Goal: Task Accomplishment & Management: Complete application form

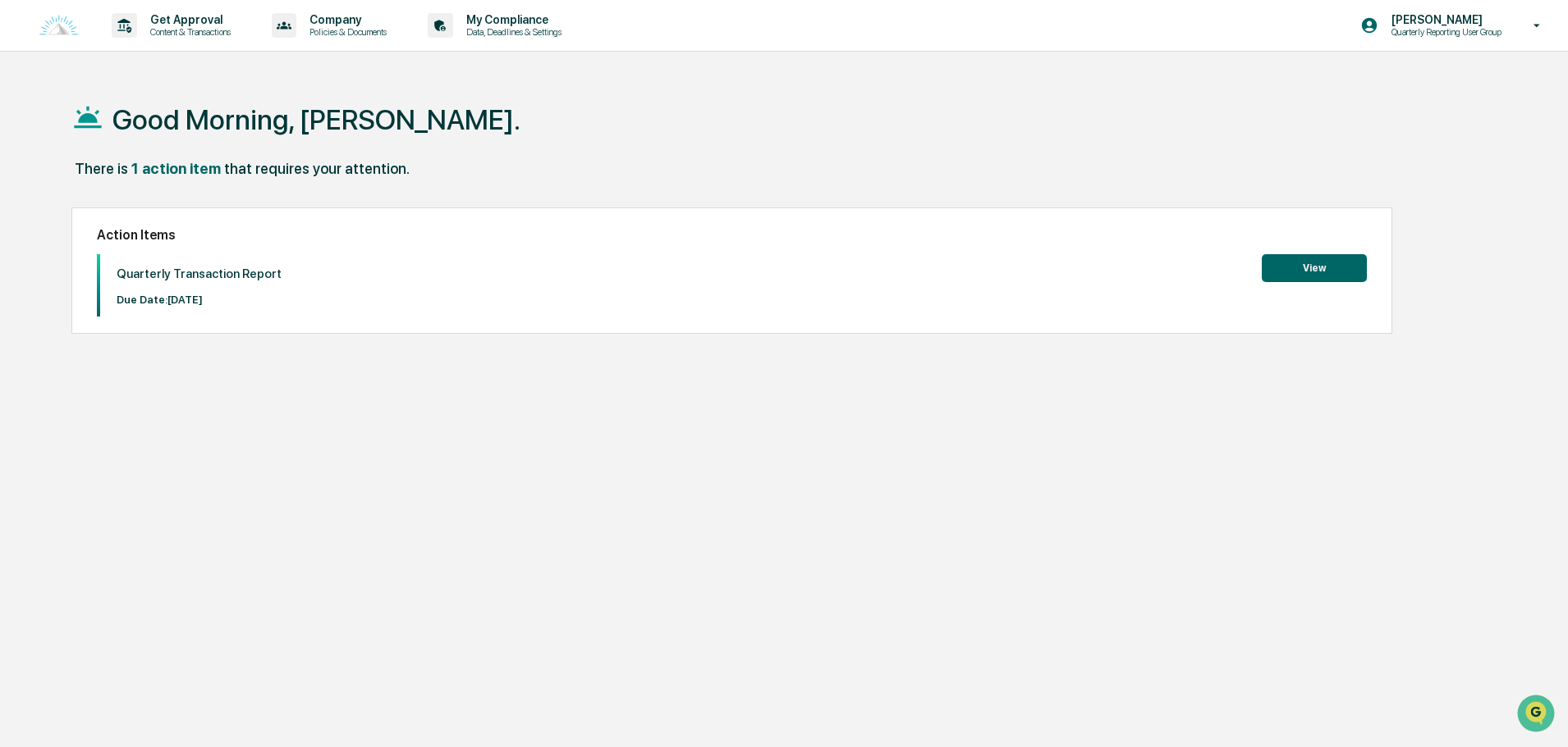
click at [1323, 265] on button "View" at bounding box center [1314, 268] width 105 height 28
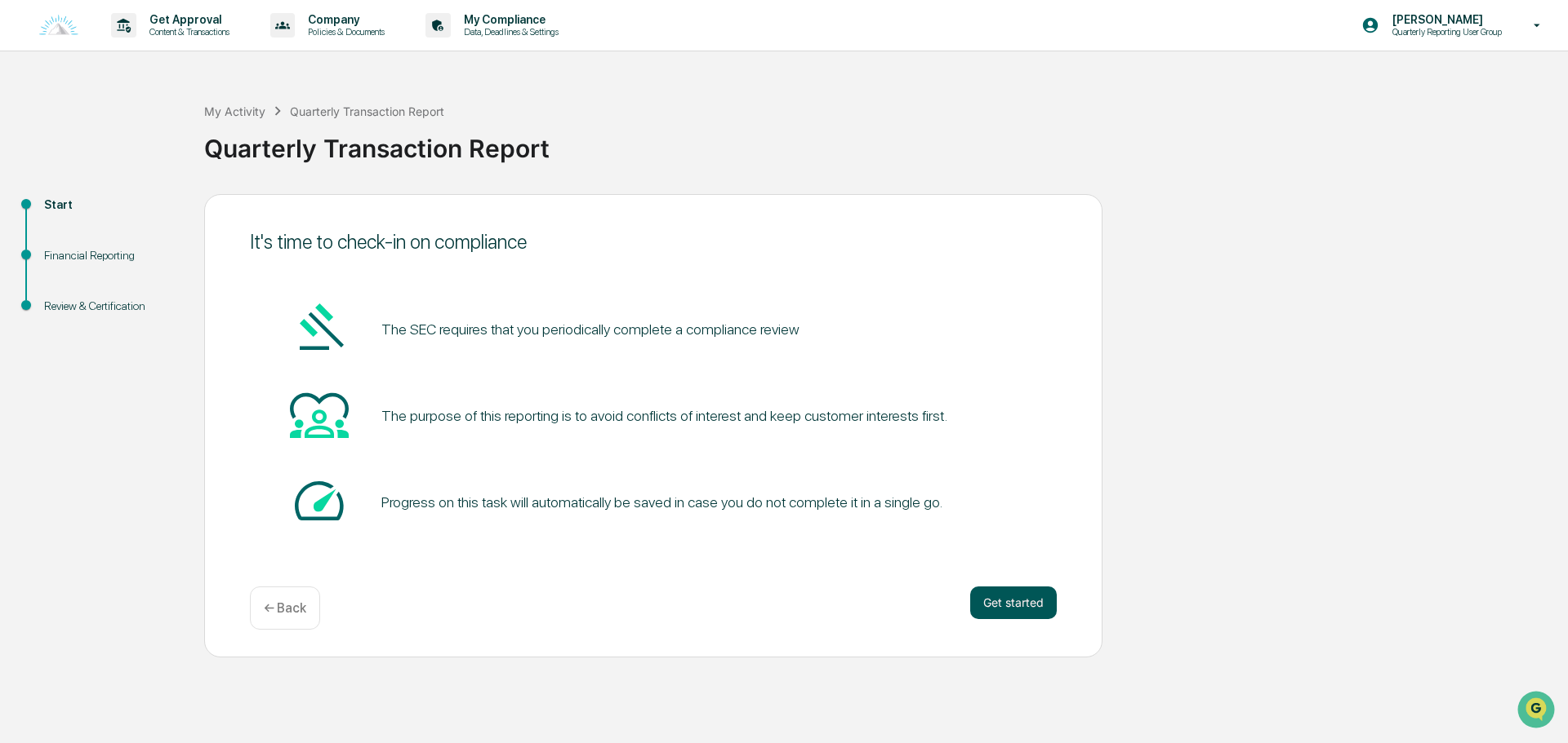
click at [977, 597] on button "Get started" at bounding box center [1014, 602] width 87 height 32
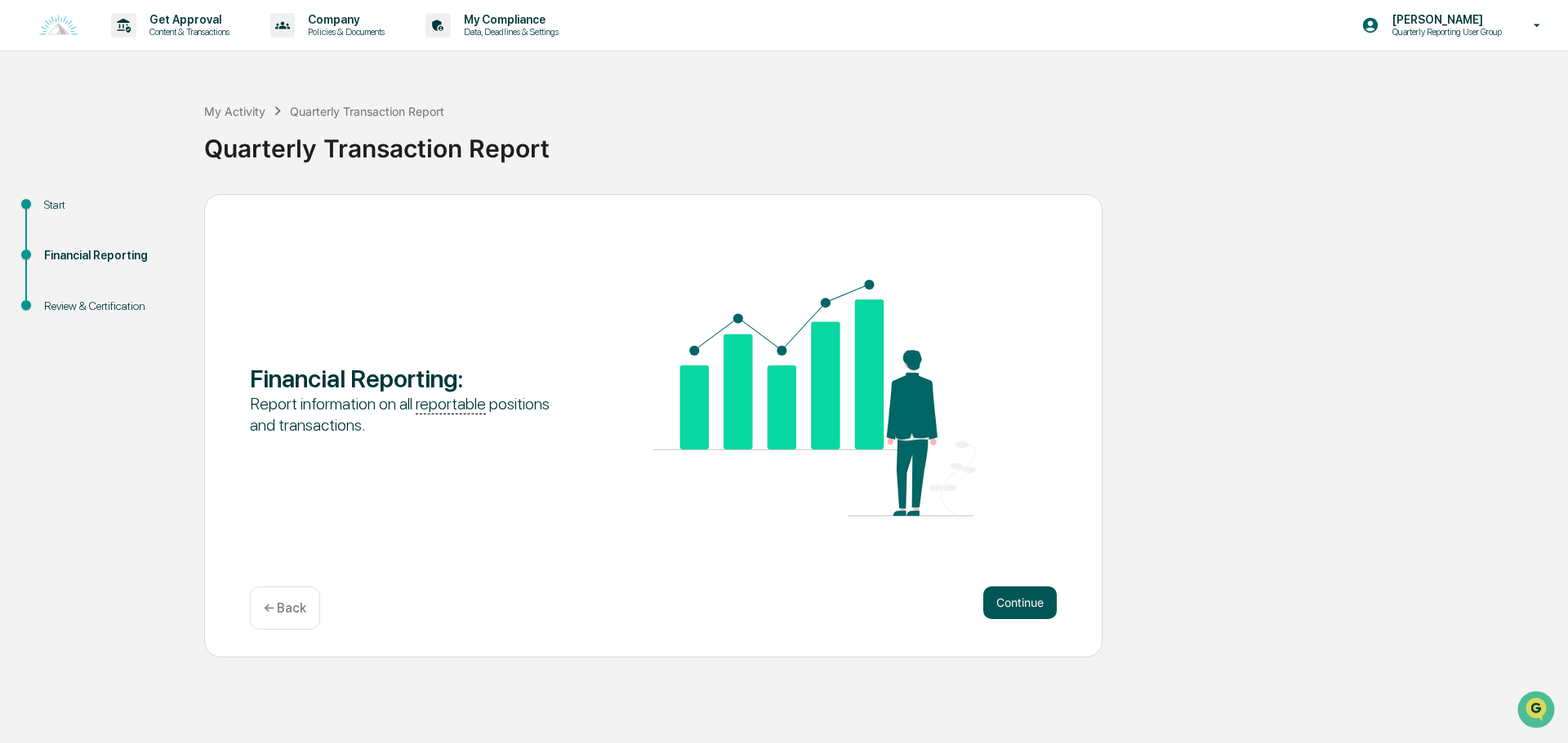
click at [998, 601] on button "Continue" at bounding box center [1020, 602] width 74 height 32
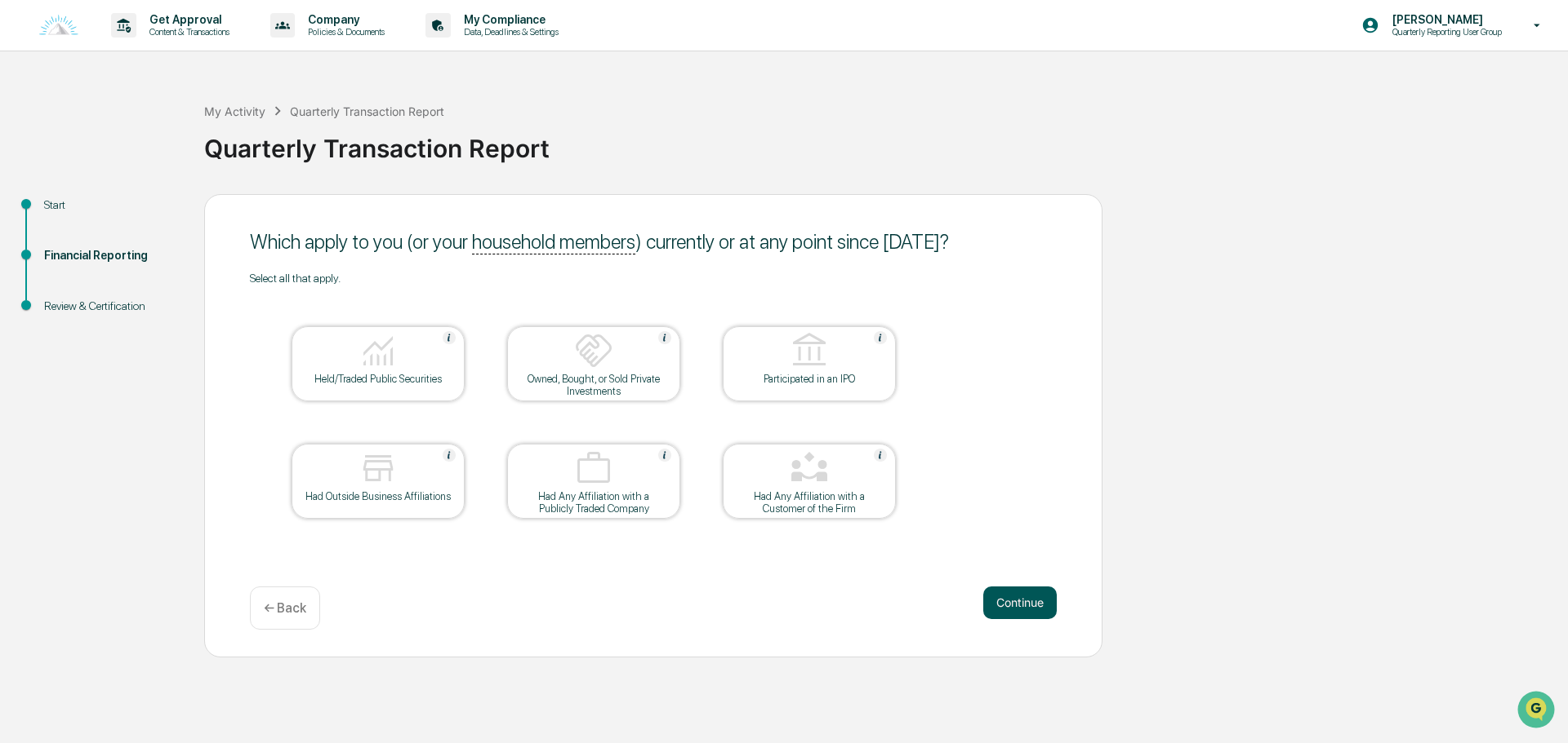
click at [1029, 606] on button "Continue" at bounding box center [1020, 602] width 74 height 32
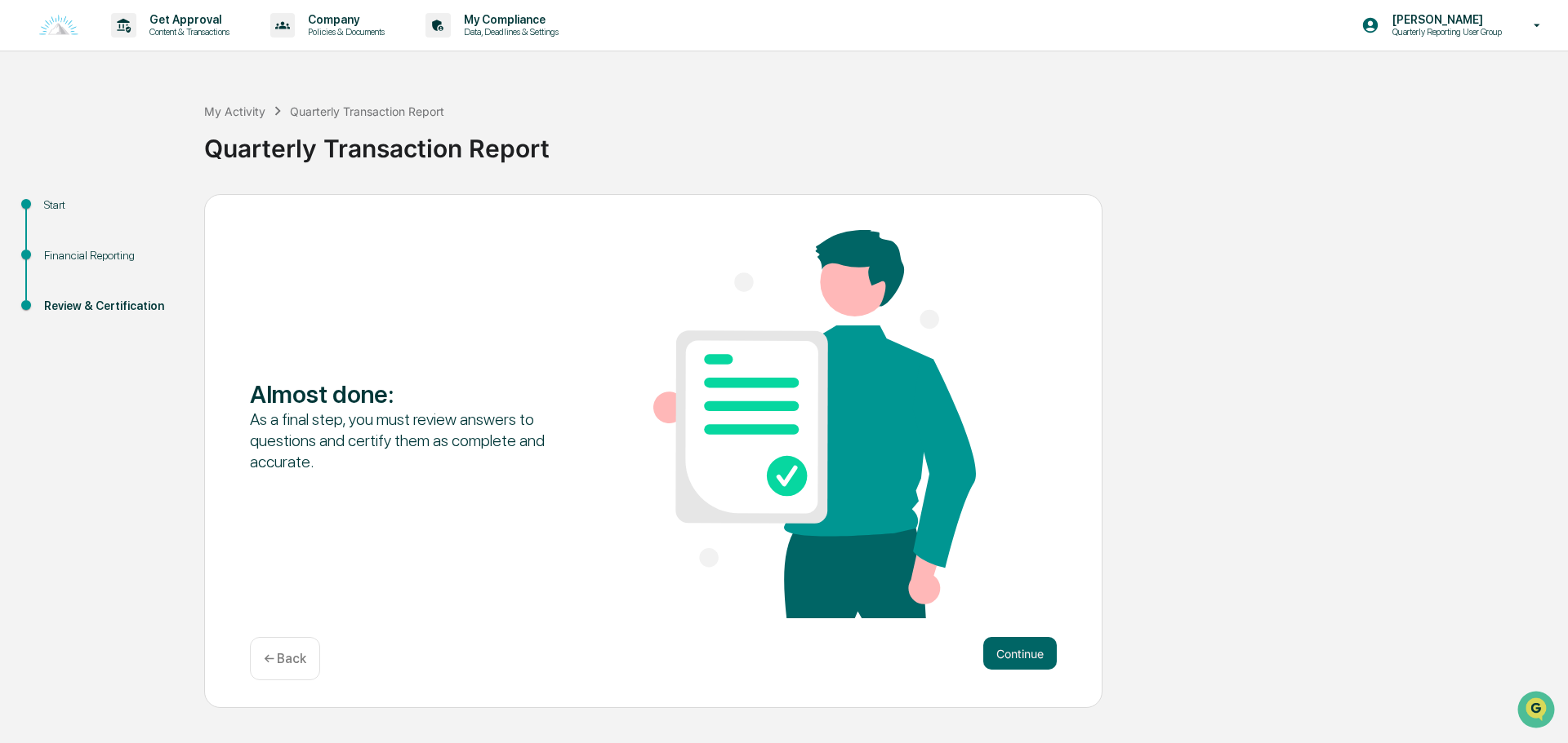
click at [1029, 637] on button "Continue" at bounding box center [1020, 653] width 74 height 32
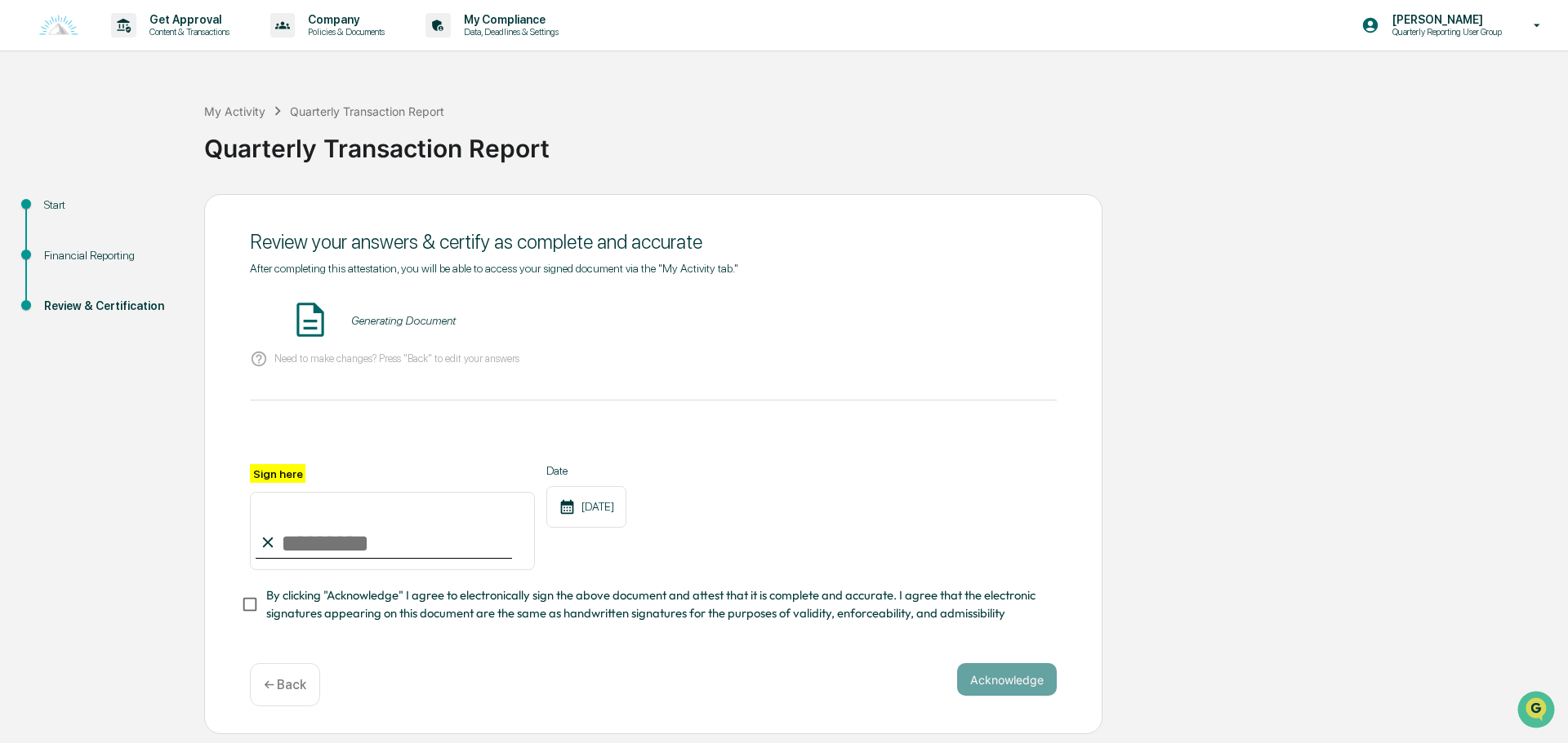
click at [295, 525] on input "Sign here" at bounding box center [392, 531] width 285 height 78
type input "**********"
click at [984, 664] on button "Acknowledge" at bounding box center [1006, 679] width 100 height 32
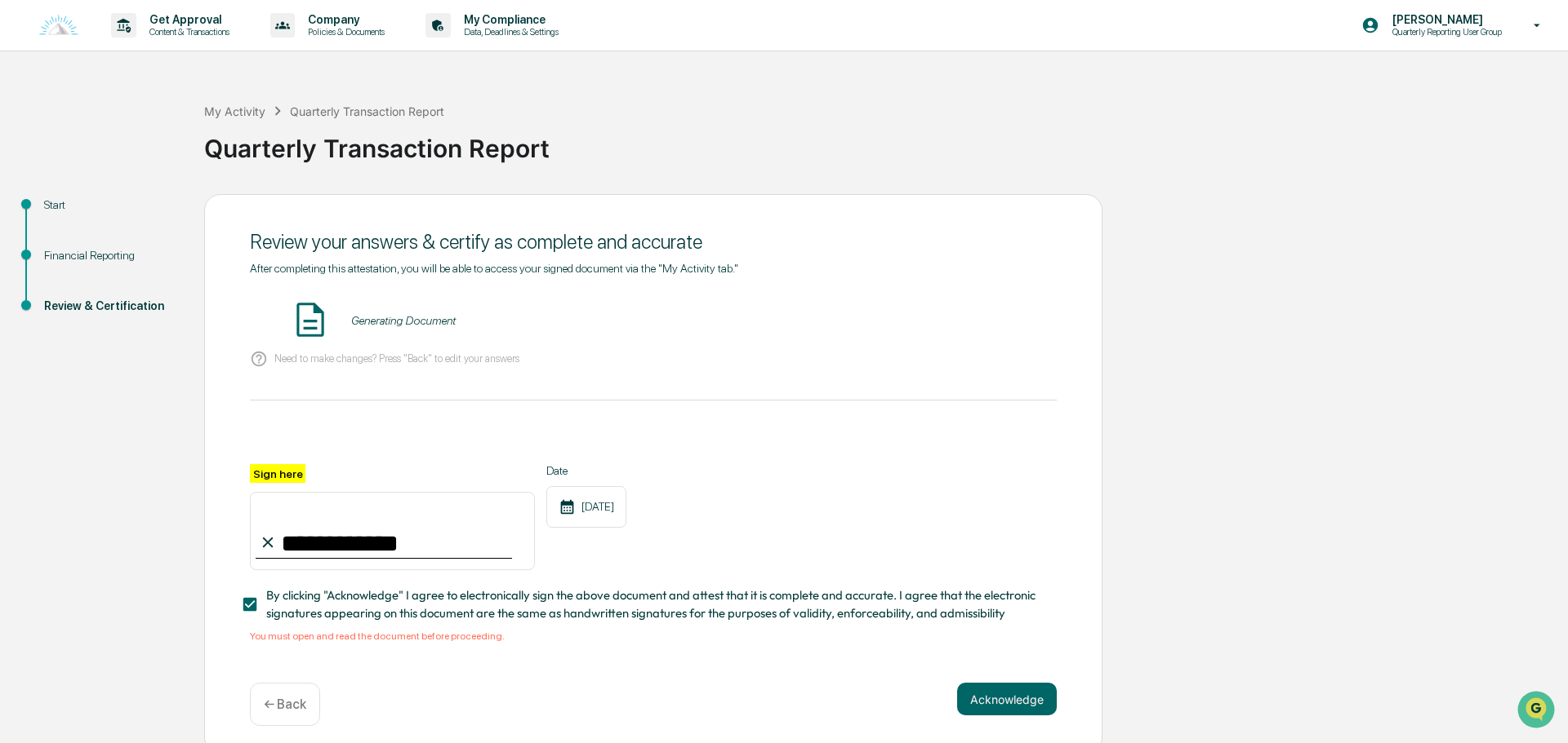
click at [331, 309] on img at bounding box center [310, 320] width 41 height 41
click at [431, 314] on div "Generating Document" at bounding box center [403, 321] width 104 height 13
click at [320, 352] on p "Need to make changes? Press "Back" to edit your answers" at bounding box center [397, 358] width 245 height 12
click at [291, 310] on img at bounding box center [310, 320] width 41 height 41
drag, startPoint x: 297, startPoint y: 305, endPoint x: 311, endPoint y: 307, distance: 14.1
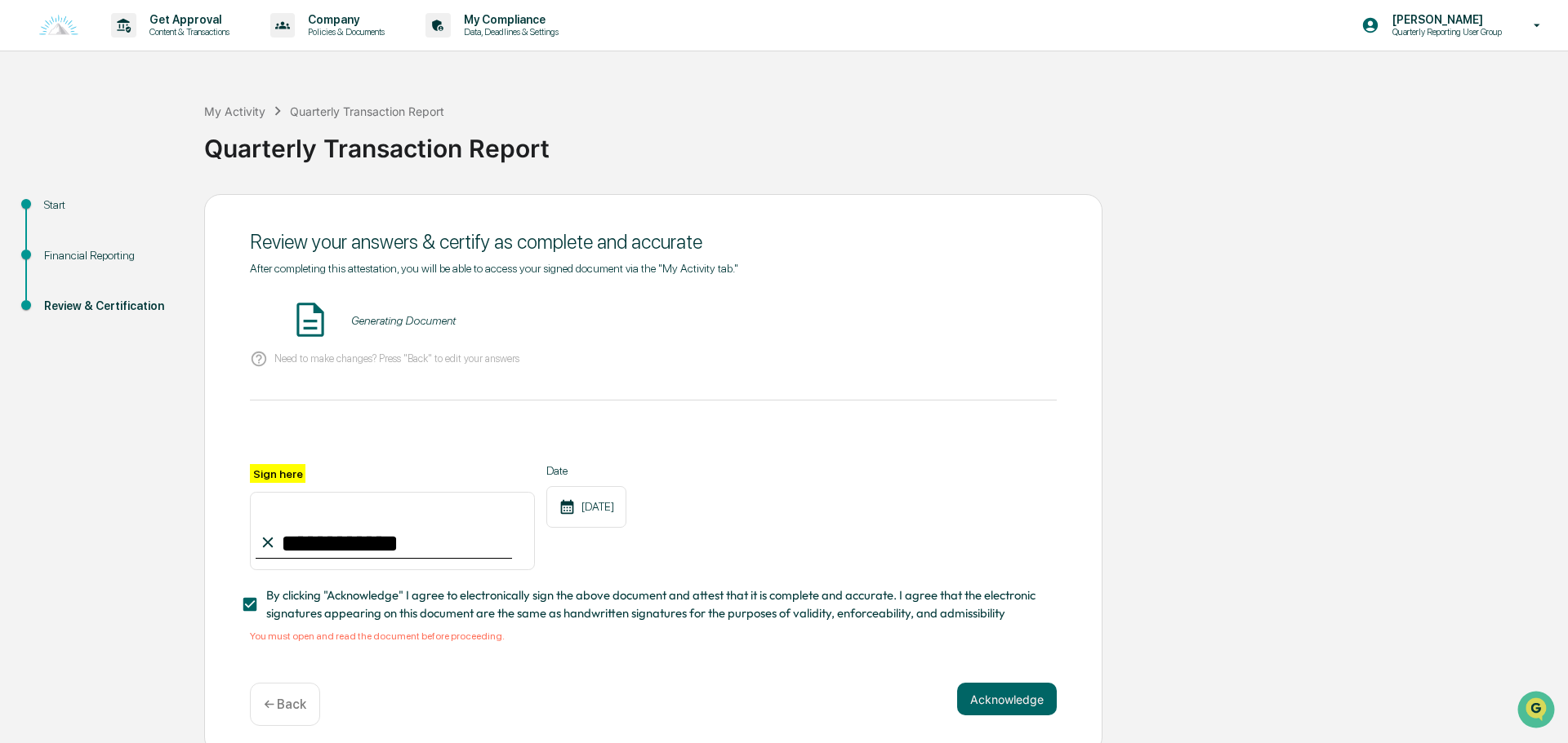
click at [299, 305] on img at bounding box center [310, 320] width 41 height 41
click at [331, 309] on img at bounding box center [310, 320] width 41 height 41
click at [409, 314] on div "Generating Document" at bounding box center [403, 321] width 104 height 13
drag, startPoint x: 424, startPoint y: 308, endPoint x: 438, endPoint y: 307, distance: 14.0
click at [425, 314] on div "Generating Document" at bounding box center [403, 321] width 104 height 13
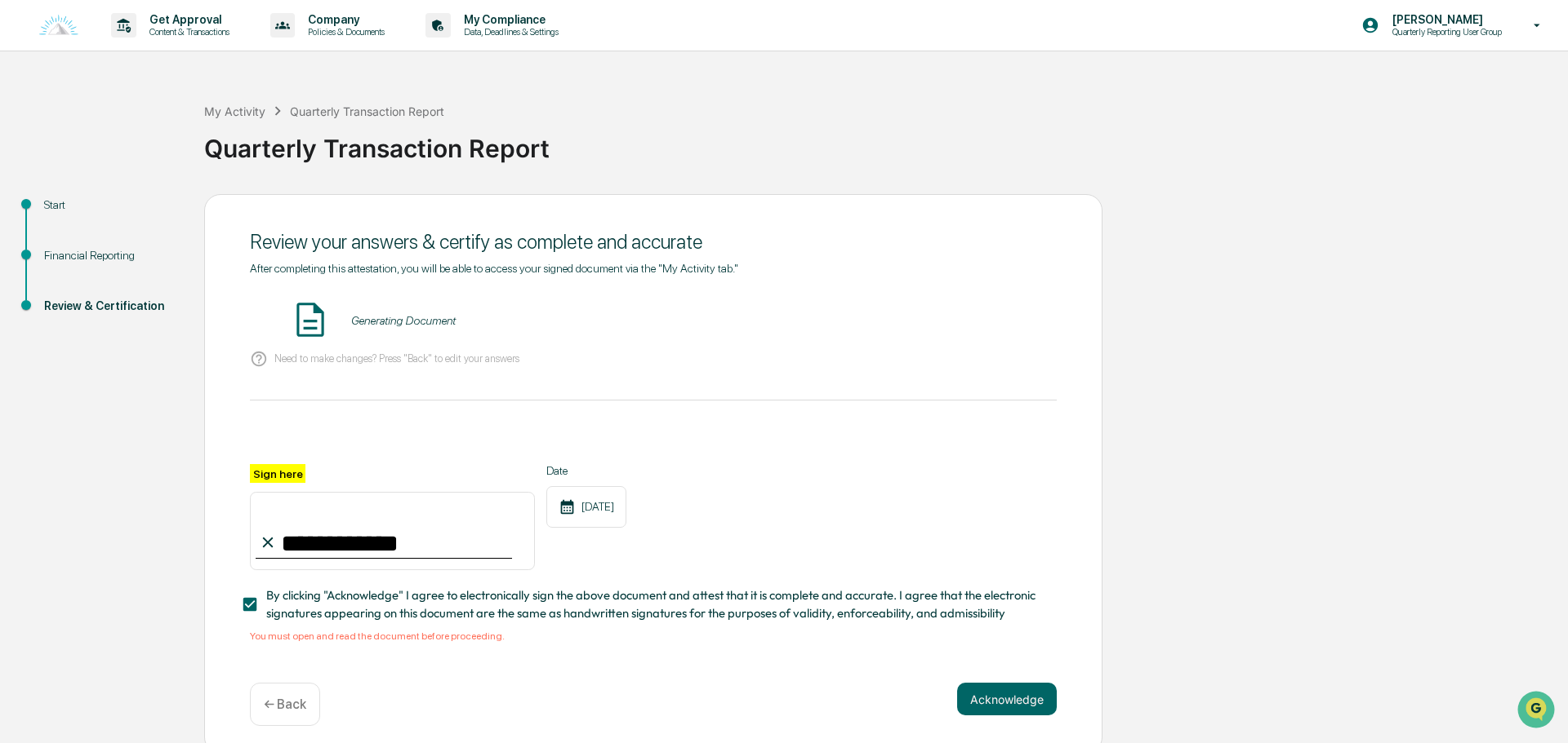
drag, startPoint x: 452, startPoint y: 306, endPoint x: 465, endPoint y: 305, distance: 13.0
click at [453, 314] on div "Generating Document" at bounding box center [403, 321] width 104 height 13
drag, startPoint x: 465, startPoint y: 305, endPoint x: 481, endPoint y: 306, distance: 16.0
click at [456, 314] on div "Generating Document" at bounding box center [403, 321] width 104 height 13
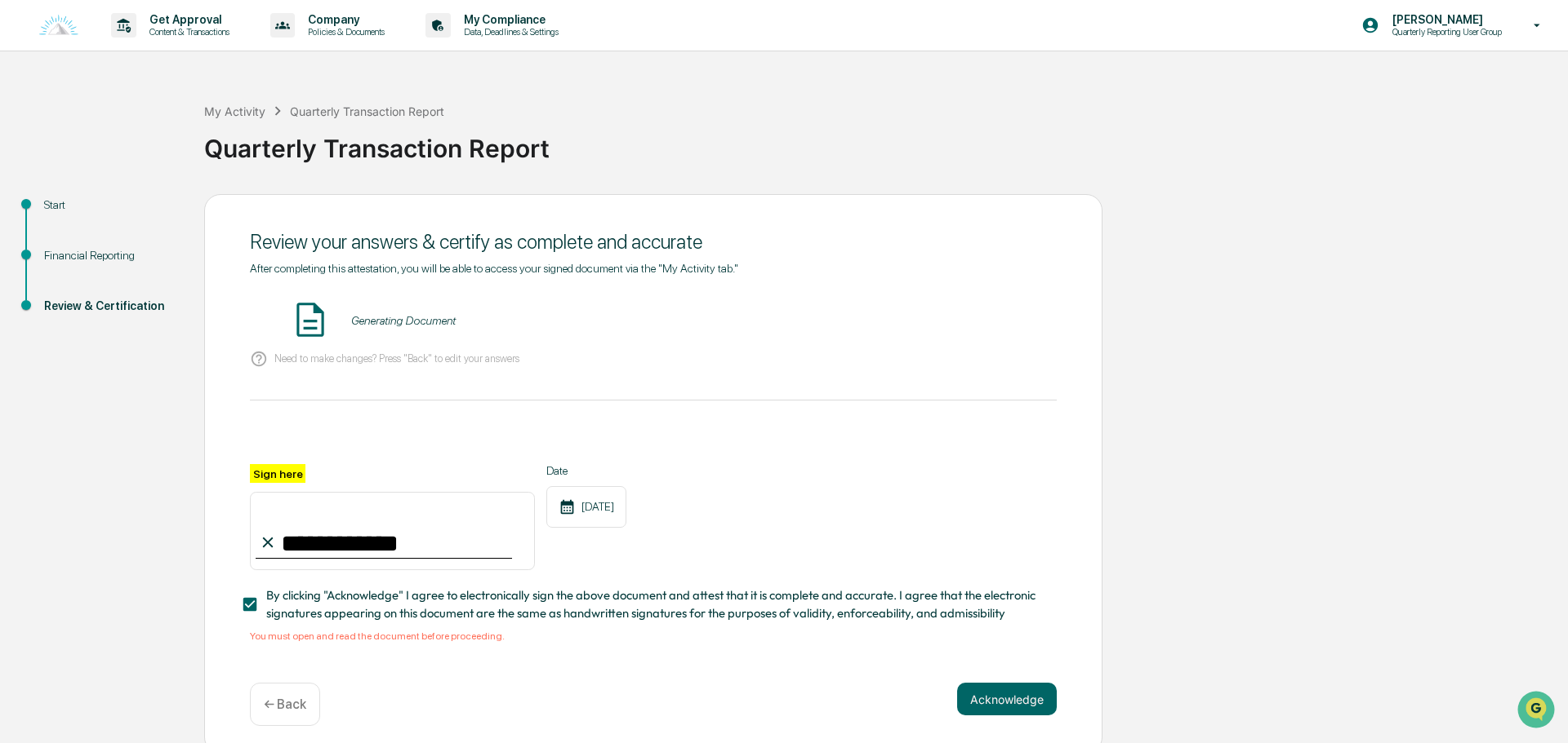
click at [456, 314] on div "Generating Document" at bounding box center [403, 321] width 104 height 13
click at [984, 683] on button "Acknowledge" at bounding box center [1006, 699] width 100 height 32
click at [988, 683] on button "Acknowledge" at bounding box center [1006, 699] width 100 height 32
click at [317, 558] on div at bounding box center [384, 559] width 256 height 2
click at [324, 521] on input "**********" at bounding box center [392, 531] width 285 height 78
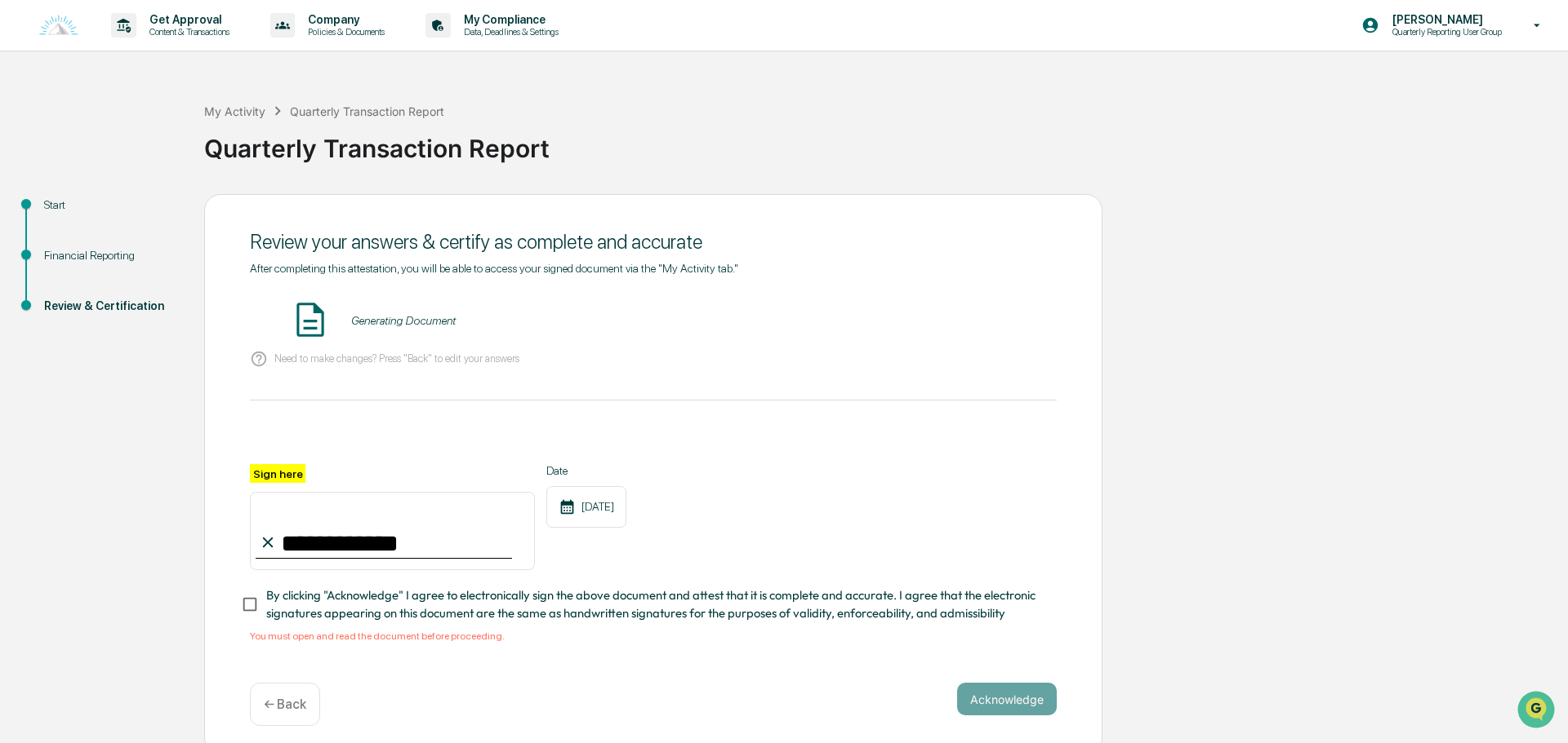
click at [331, 304] on img at bounding box center [310, 320] width 41 height 41
click at [424, 314] on div "Generating Document" at bounding box center [403, 321] width 104 height 13
click at [456, 314] on div "Generating Document" at bounding box center [403, 321] width 104 height 13
click at [285, 686] on div "← Back" at bounding box center [285, 704] width 70 height 43
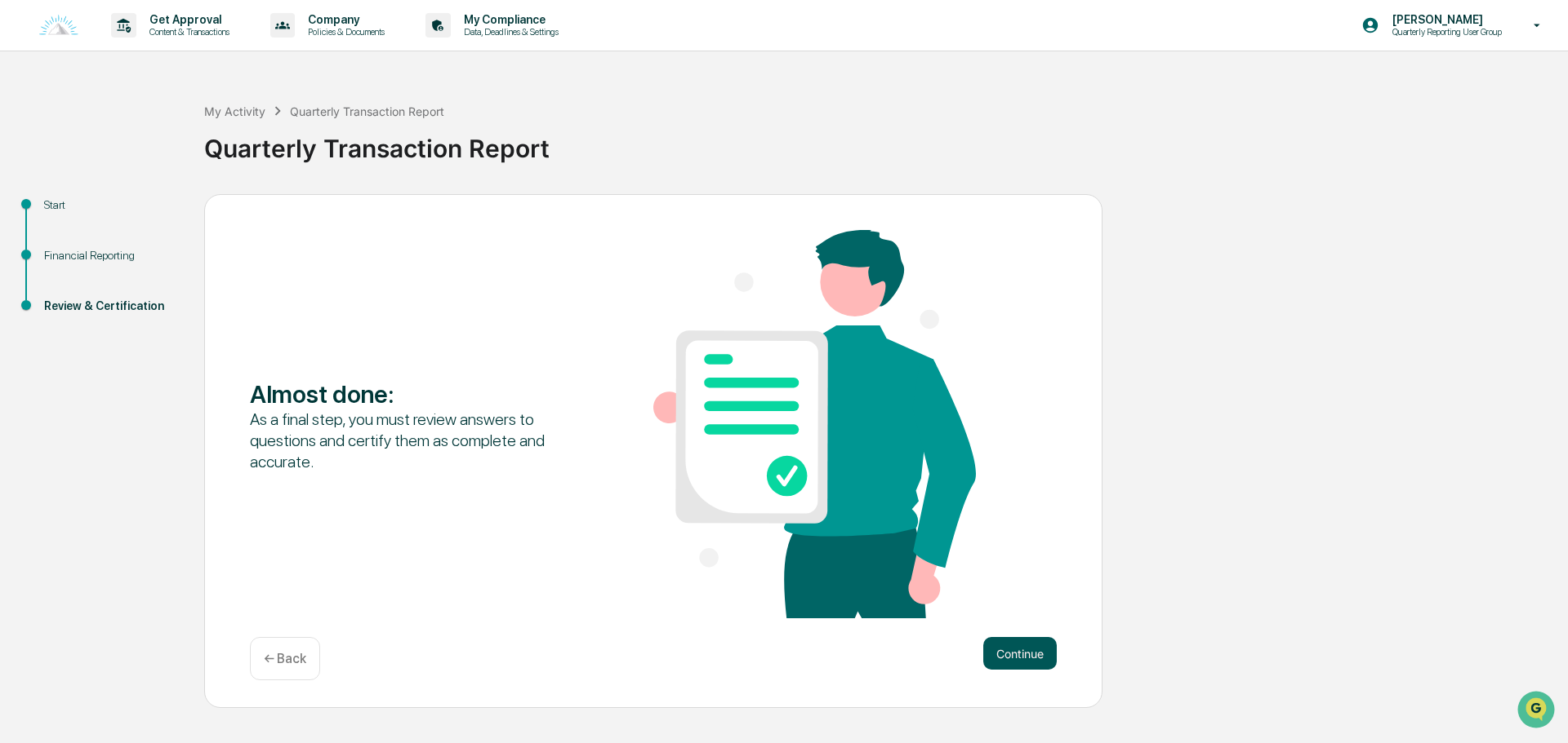
click at [1021, 662] on button "Continue" at bounding box center [1020, 653] width 74 height 32
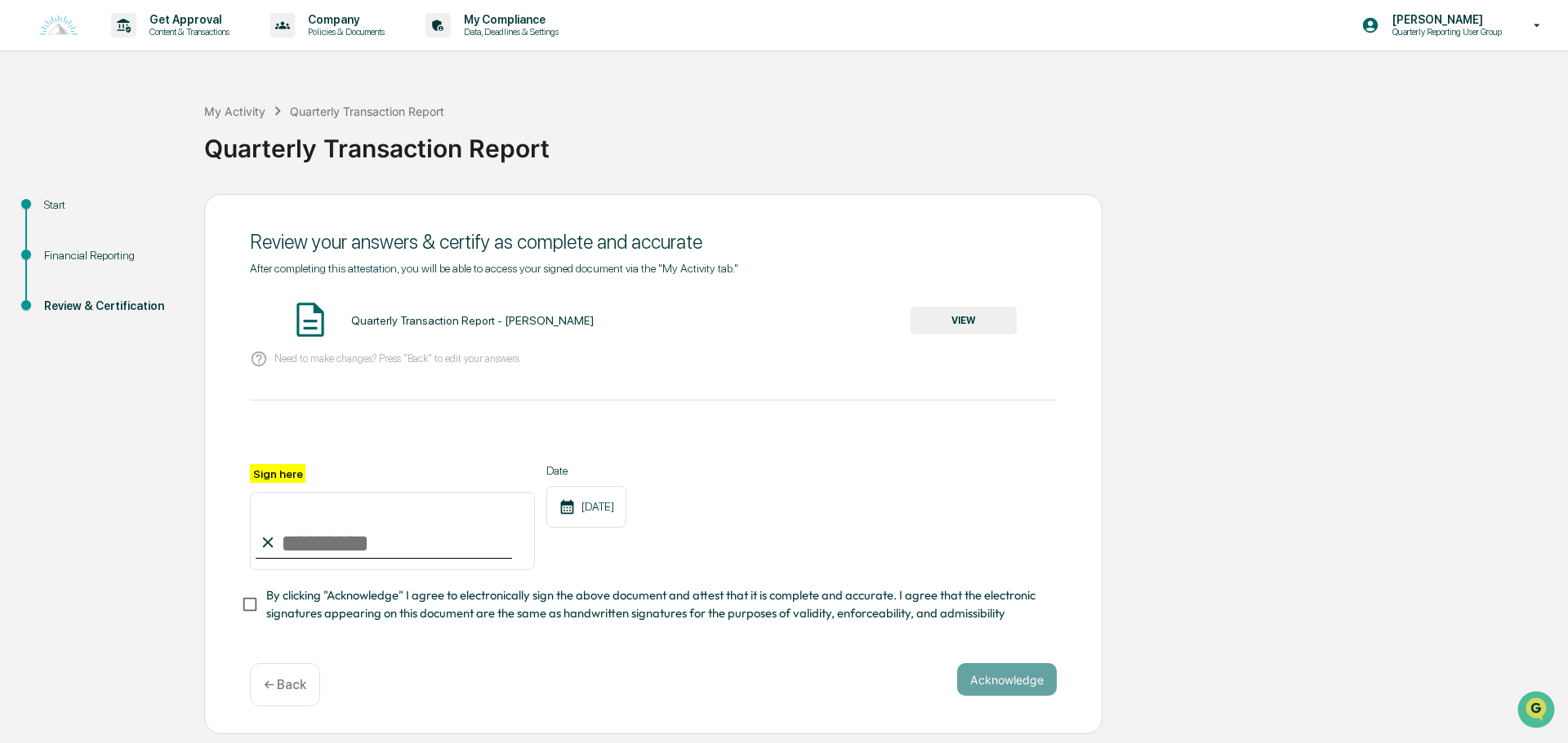
click at [983, 318] on button "VIEW" at bounding box center [963, 321] width 106 height 28
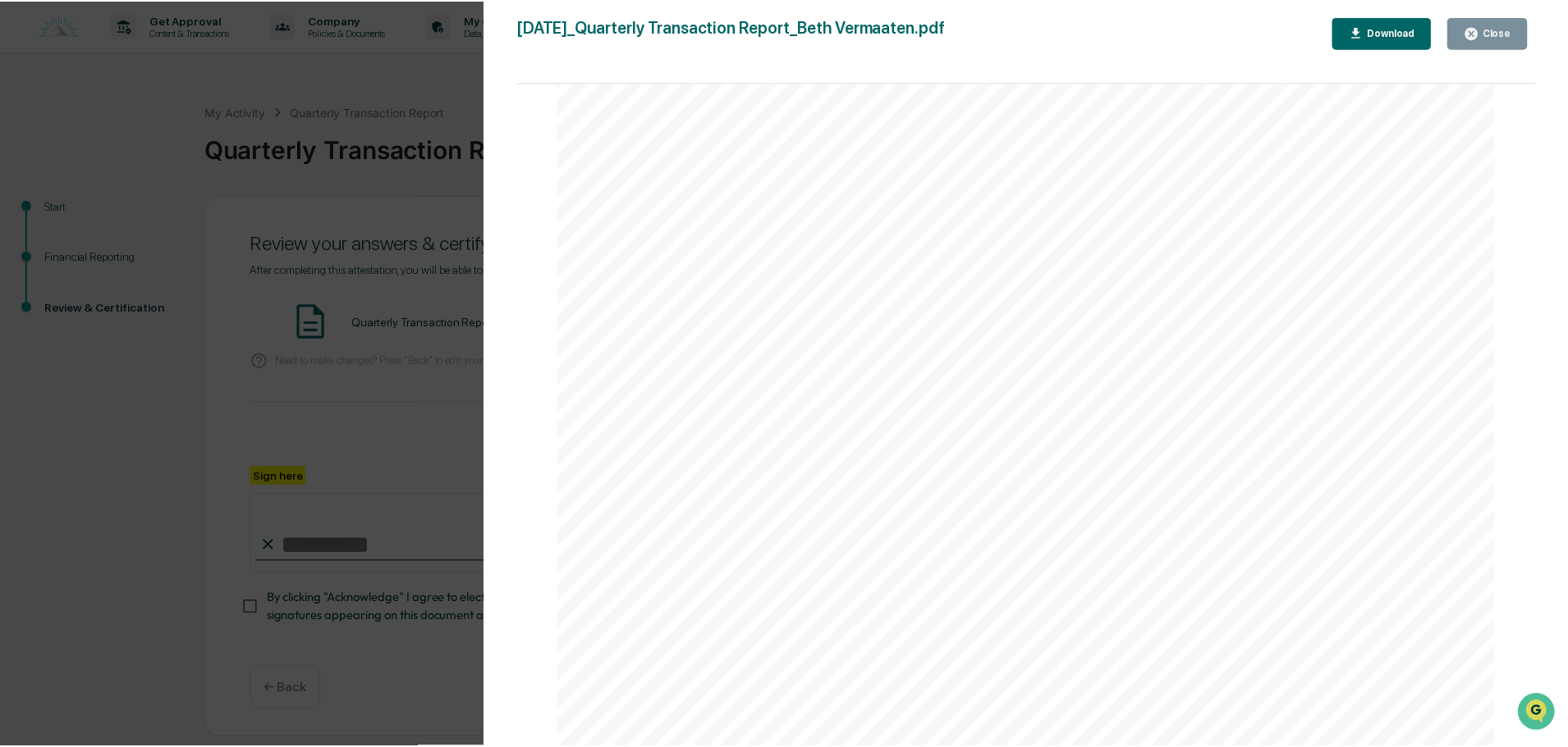
scroll to position [2091, 0]
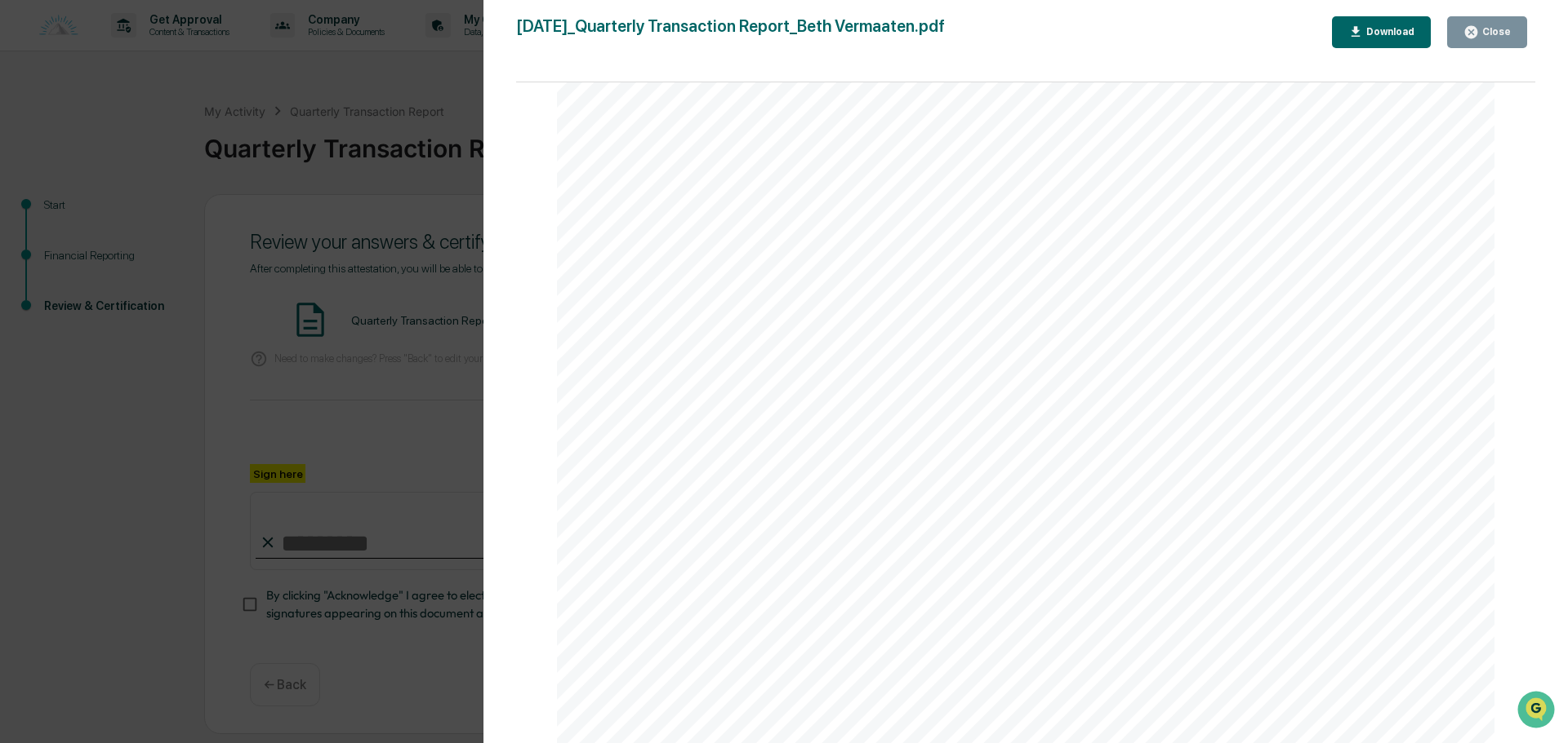
click at [1468, 49] on div "[DATE]_Quarterly Transaction Report_Beth Vermaaten.pdf Close Download Page 1/2 …" at bounding box center [1025, 388] width 1019 height 743
click at [1470, 40] on button "Close" at bounding box center [1487, 32] width 80 height 32
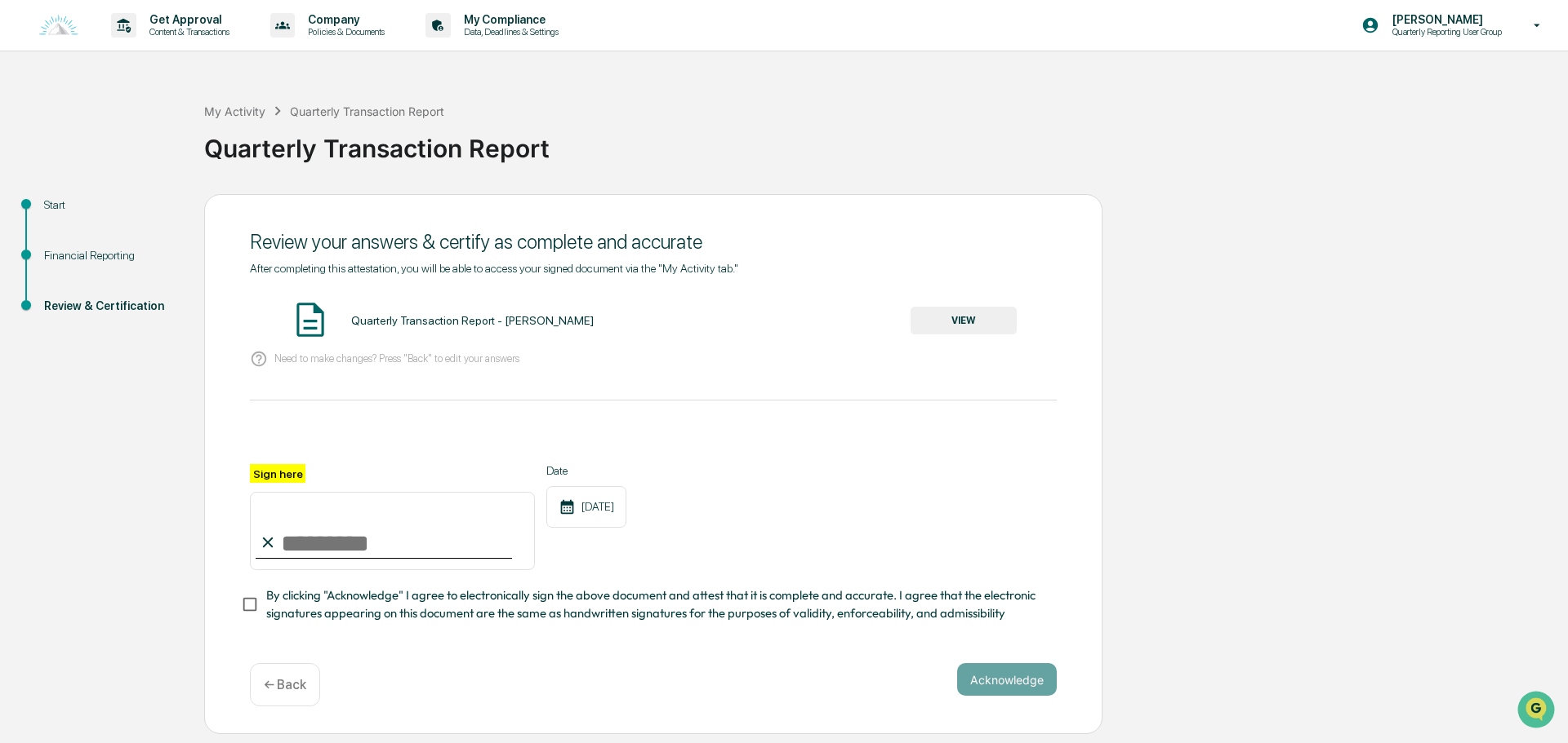
click at [484, 531] on input "Sign here" at bounding box center [392, 531] width 285 height 78
type input "**********"
click at [1026, 687] on button "Acknowledge" at bounding box center [1006, 679] width 100 height 32
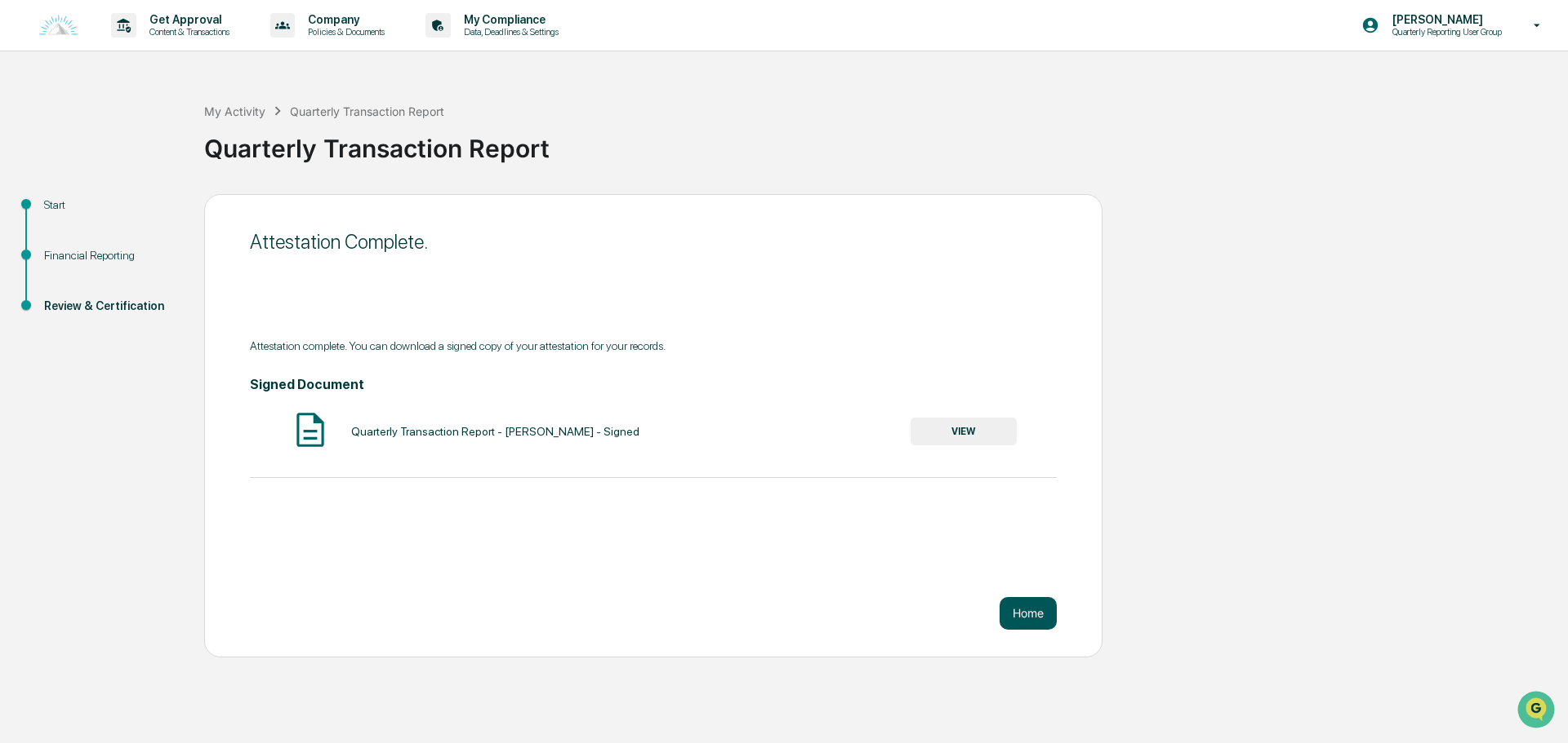
click at [1026, 624] on button "Home" at bounding box center [1028, 613] width 57 height 32
